Goal: Task Accomplishment & Management: Use online tool/utility

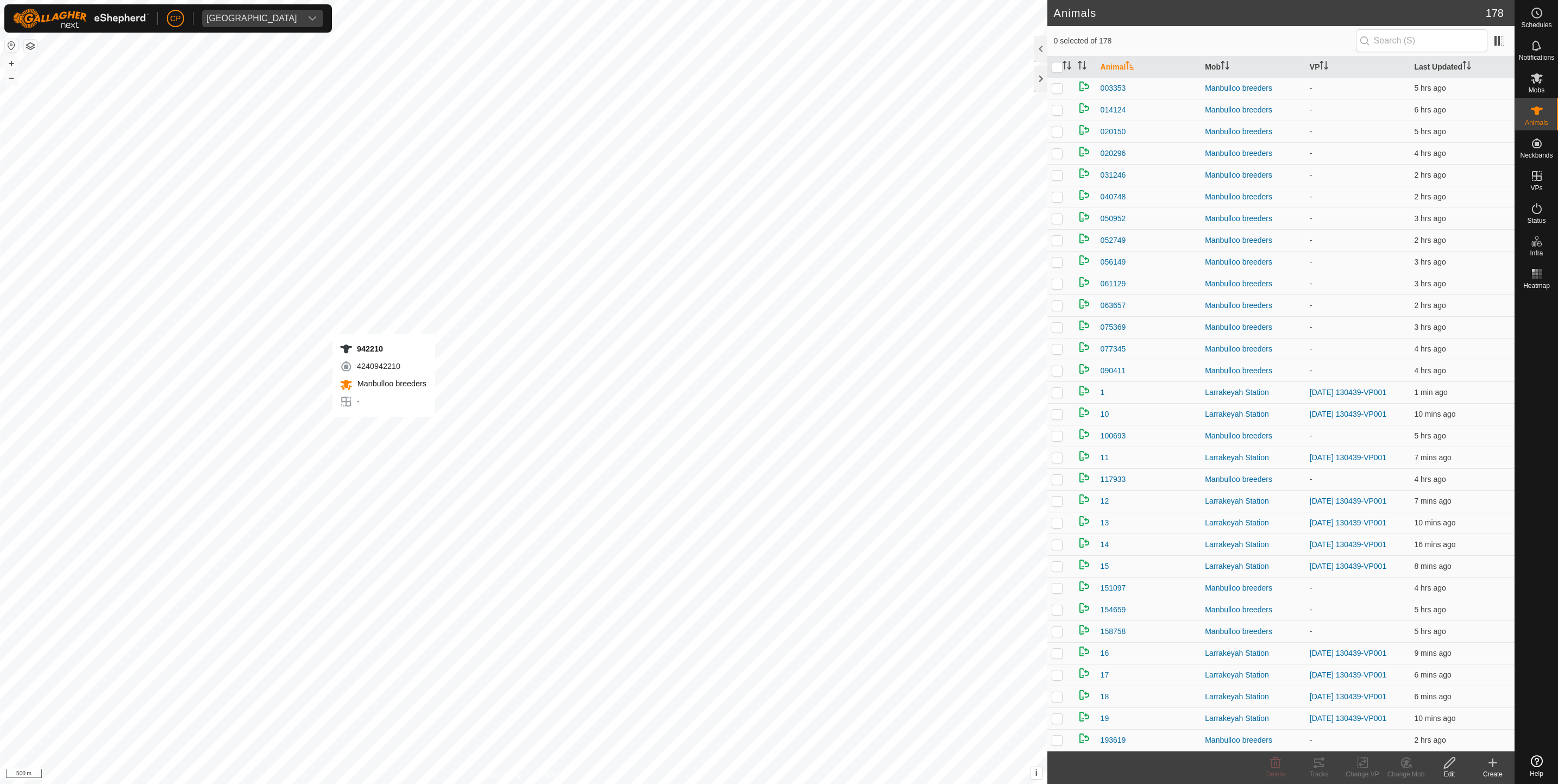
checkbox input "true"
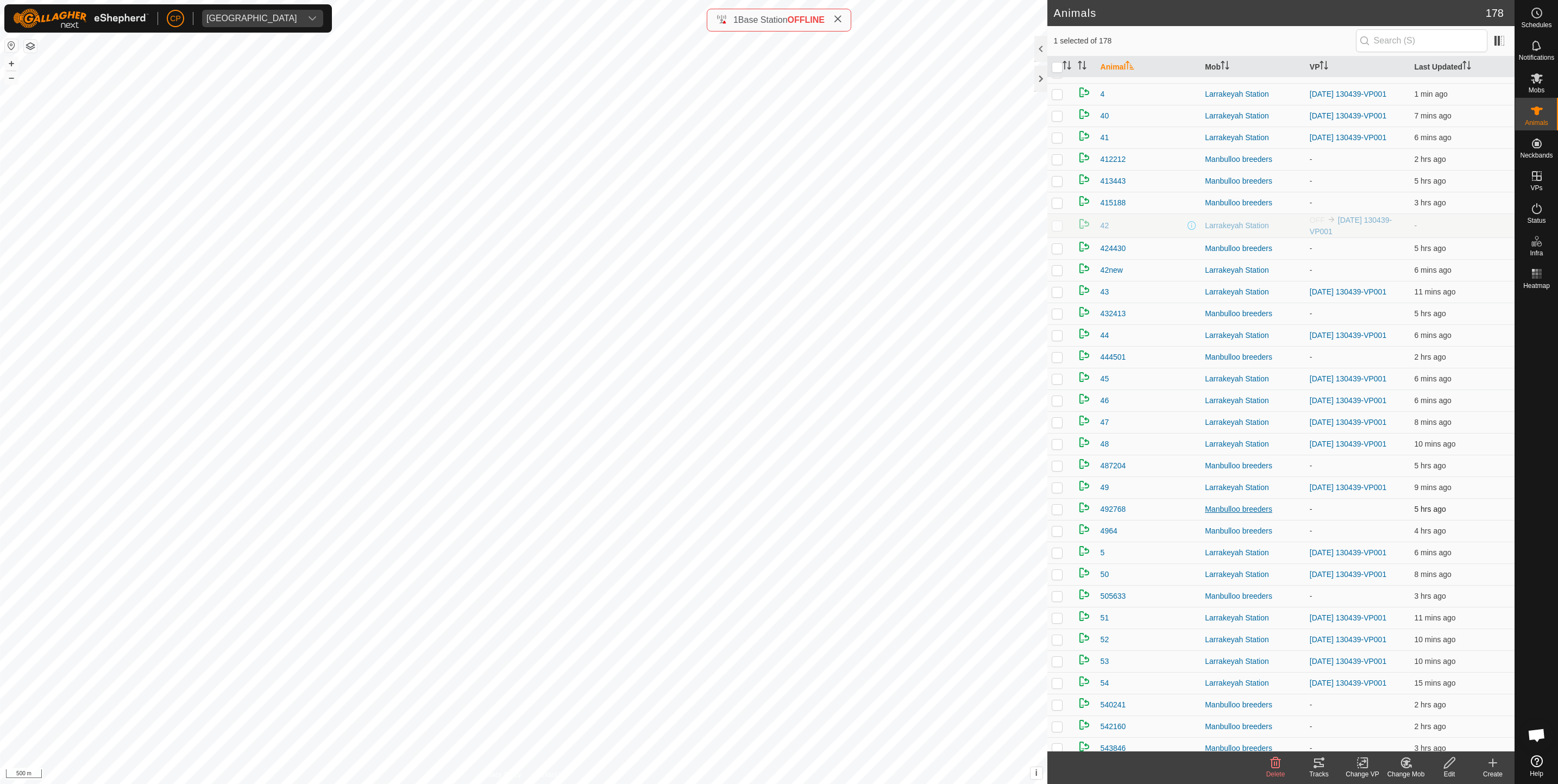
scroll to position [1385, 0]
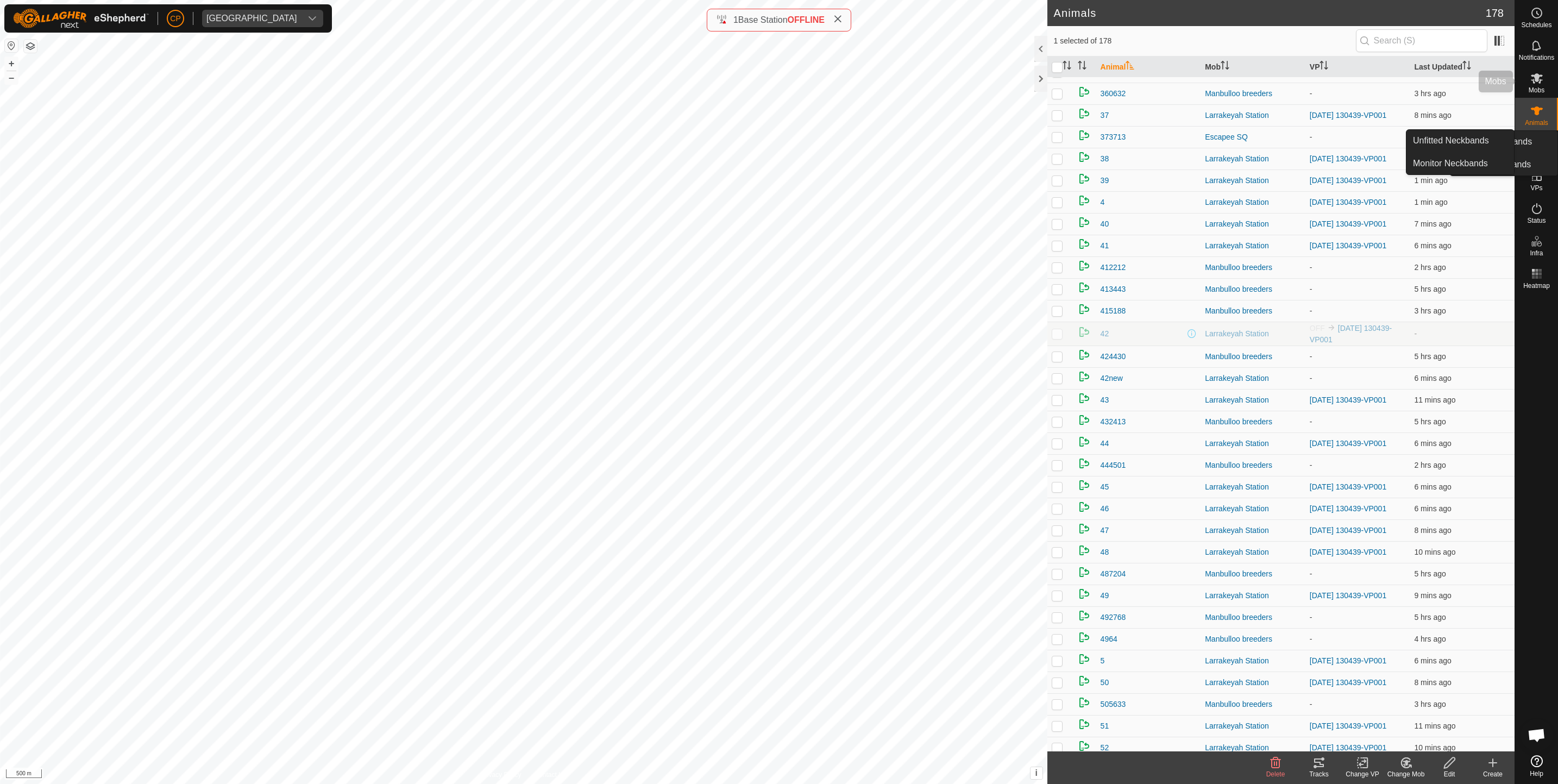
click at [1529, 88] on span "Mobs" at bounding box center [1536, 90] width 16 height 7
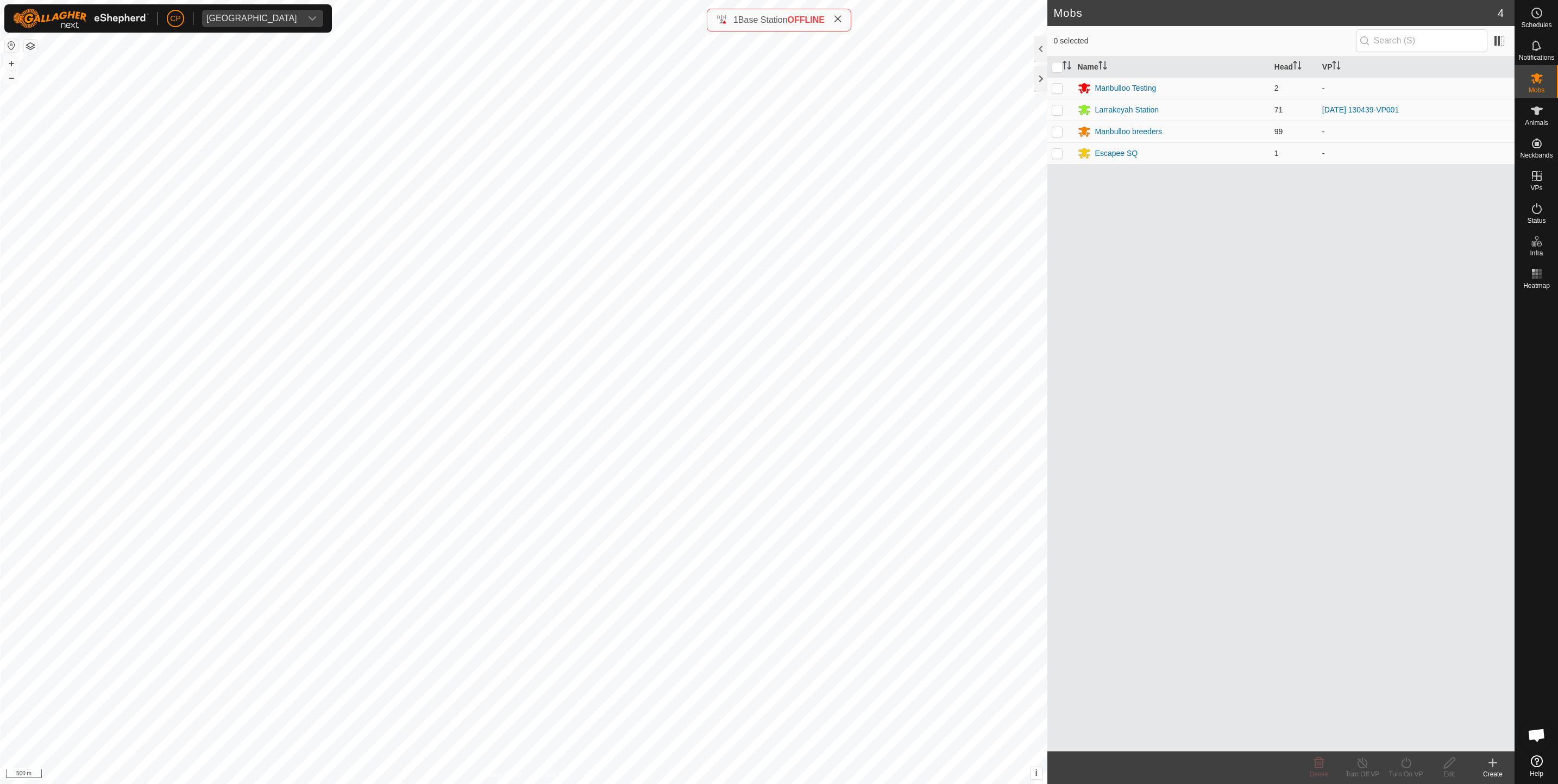
click at [1062, 132] on p-checkbox at bounding box center [1057, 132] width 11 height 8
checkbox input "true"
click at [1539, 281] on es-heatmap-svg-icon at bounding box center [1536, 273] width 19 height 18
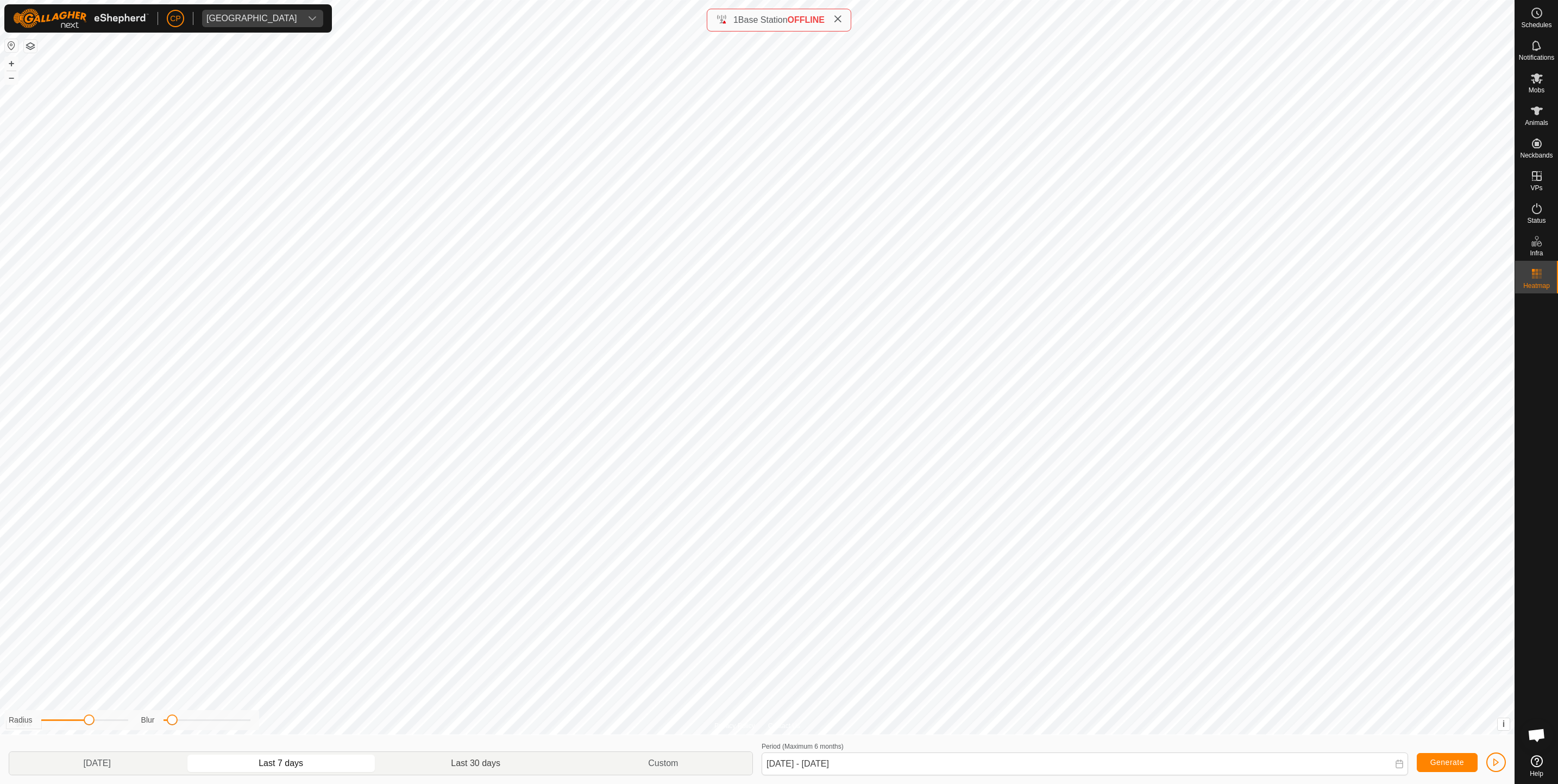
click at [478, 764] on p-togglebutton "Last 30 days" at bounding box center [476, 763] width 197 height 23
click at [302, 760] on p-togglebutton "Last 7 days" at bounding box center [281, 763] width 192 height 23
click at [105, 763] on p-togglebutton "[DATE]" at bounding box center [97, 763] width 176 height 23
click at [1264, 749] on div "Period (Maximum 6 months) [DATE] - [DATE]" at bounding box center [1085, 757] width 646 height 35
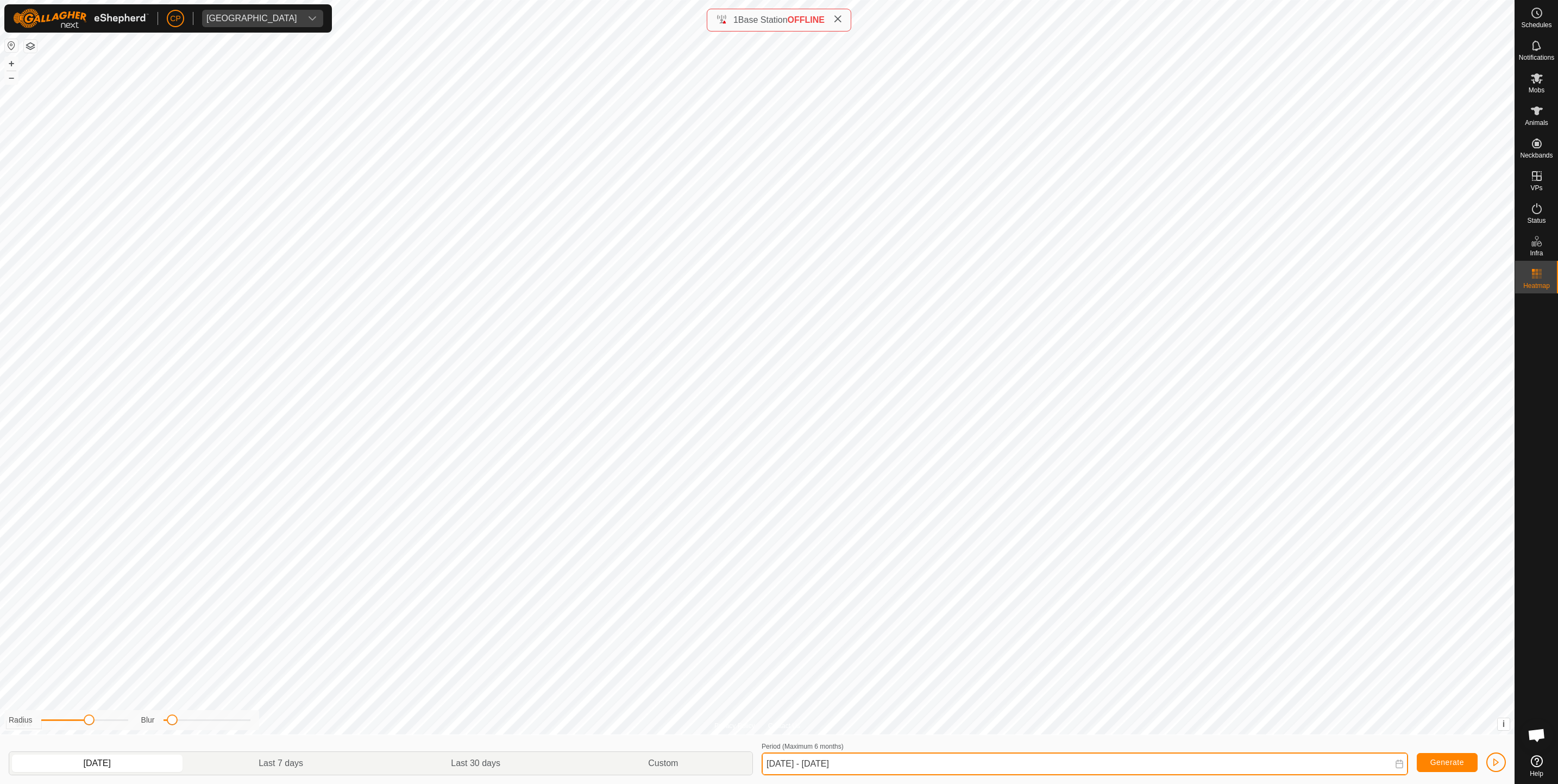
click at [1261, 764] on input "[DATE] - [DATE]" at bounding box center [1085, 763] width 646 height 23
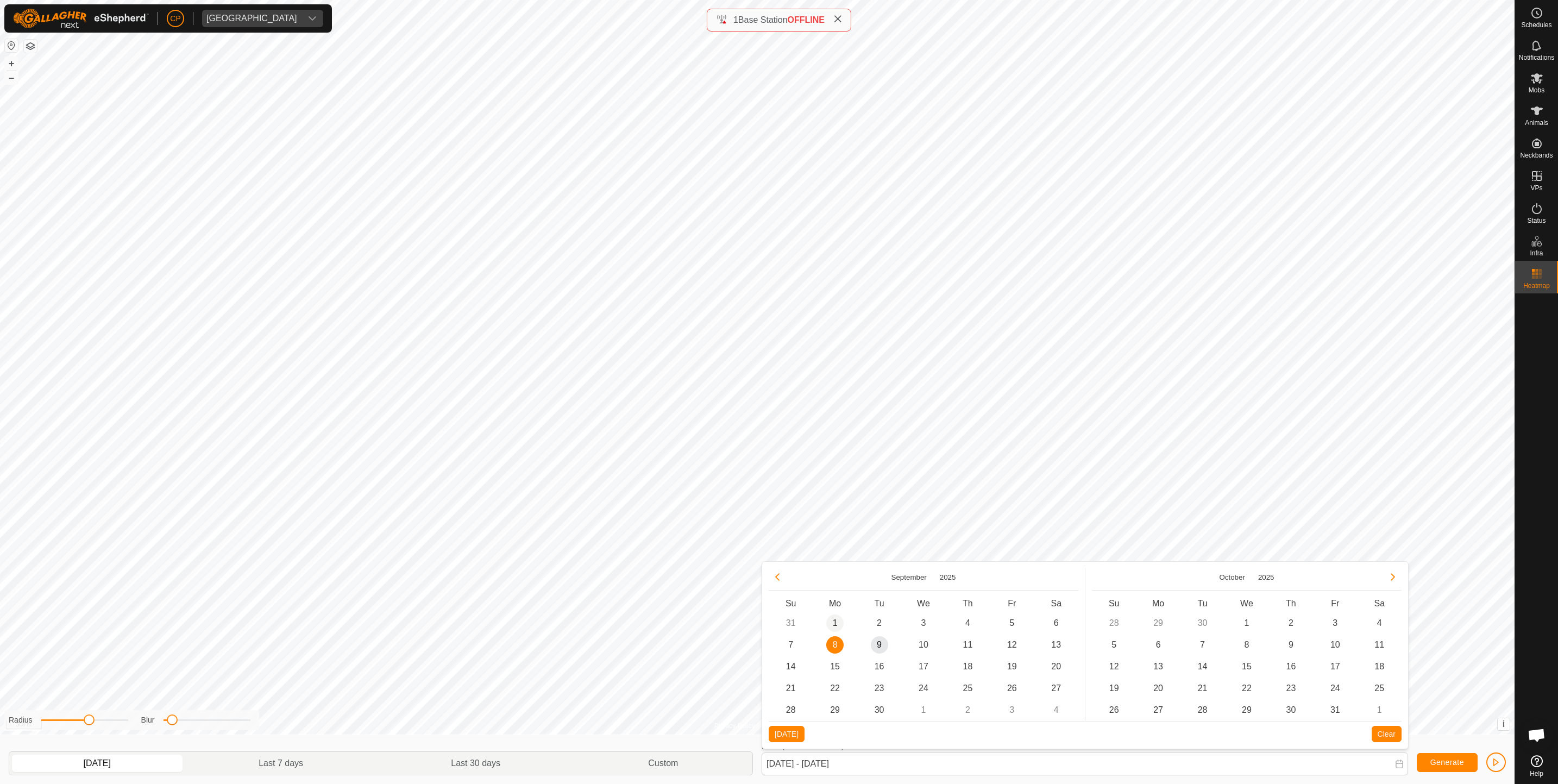
click at [836, 623] on span "1" at bounding box center [835, 623] width 18 height 18
click at [961, 623] on span "4" at bounding box center [967, 623] width 18 height 18
type input "[DATE] - [DATE]"
click at [1436, 761] on span "Generate" at bounding box center [1447, 762] width 34 height 8
click at [1539, 80] on icon at bounding box center [1537, 78] width 12 height 10
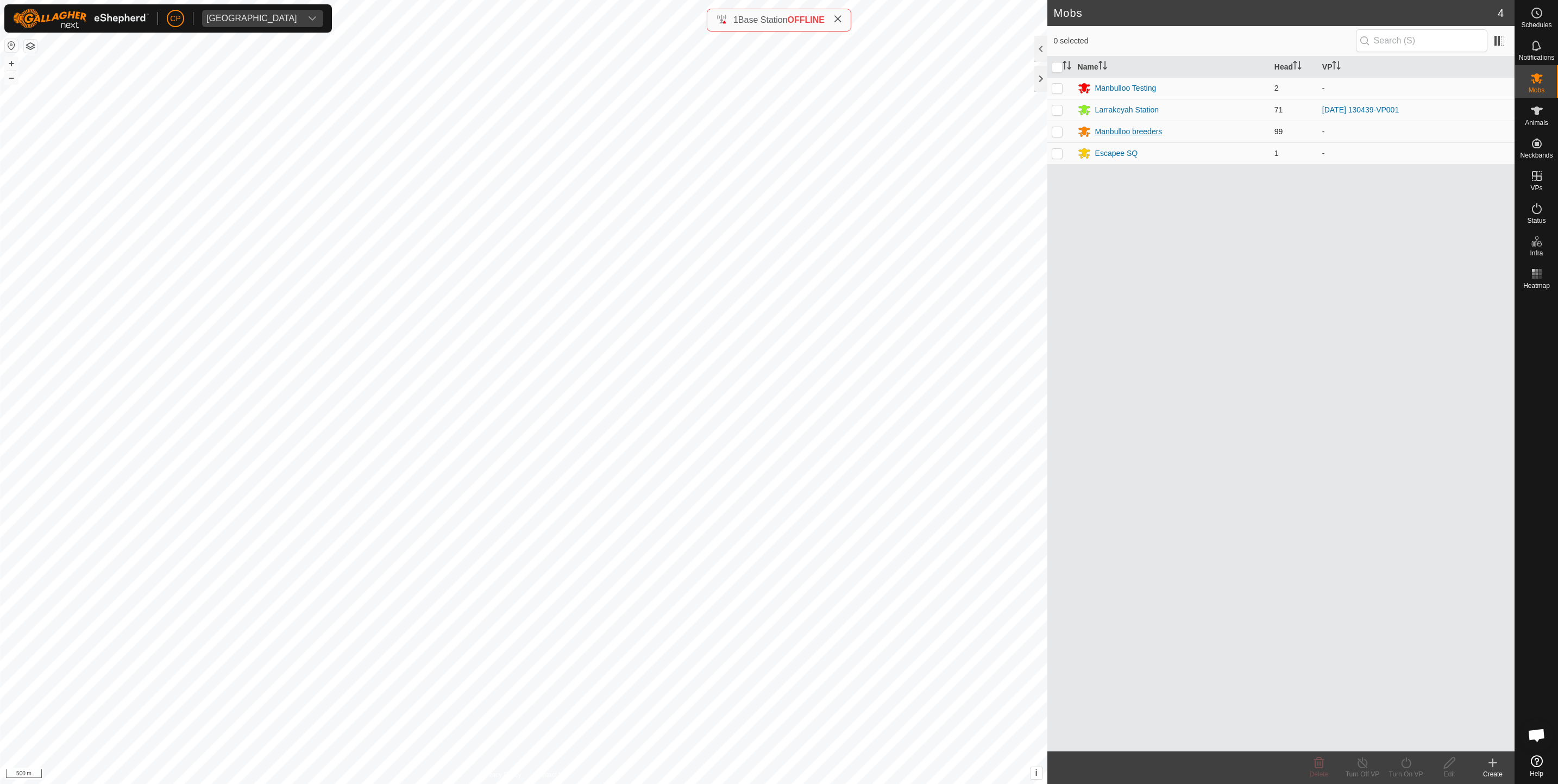
click at [1130, 130] on div "Manbulloo breeders" at bounding box center [1128, 132] width 68 height 12
